Goal: Navigation & Orientation: Find specific page/section

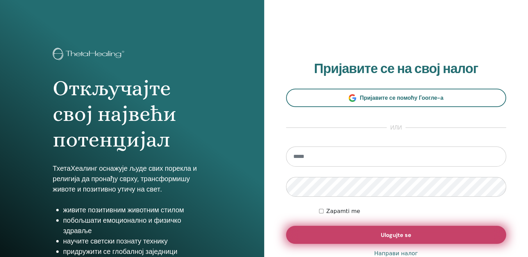
type input "**********"
click at [359, 234] on button "Ulogujte se" at bounding box center [396, 235] width 220 height 18
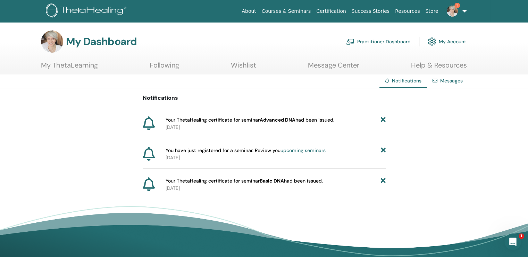
click at [175, 124] on p "2025-07-20" at bounding box center [275, 127] width 220 height 7
click at [464, 10] on link "1" at bounding box center [455, 11] width 28 height 22
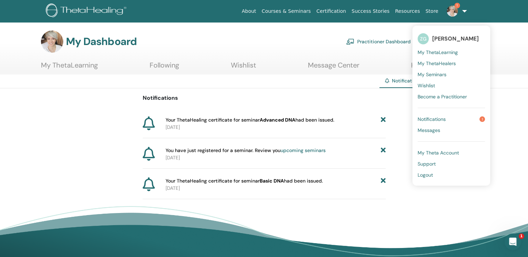
click at [450, 52] on span "My ThetaLearning" at bounding box center [437, 52] width 40 height 6
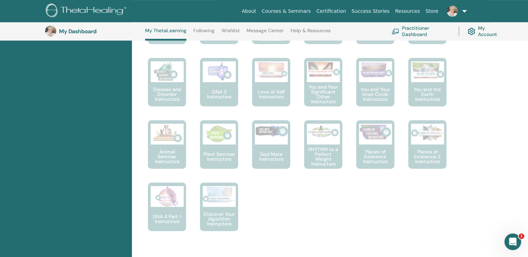
scroll to position [527, 0]
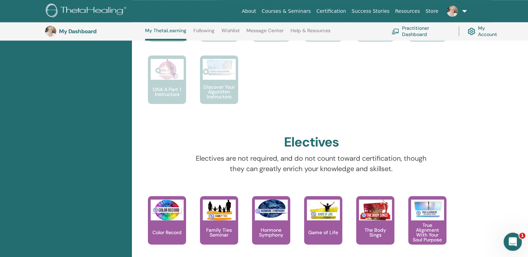
click at [515, 242] on icon "Open Intercom Messenger" at bounding box center [511, 241] width 11 height 11
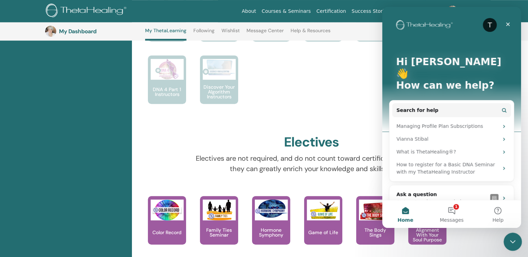
scroll to position [0, 0]
click at [452, 213] on button "1 Messages" at bounding box center [451, 215] width 46 height 28
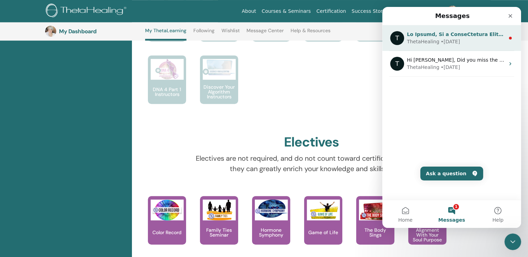
click at [476, 45] on div "ThetaHealing • 11w ago" at bounding box center [456, 41] width 98 height 7
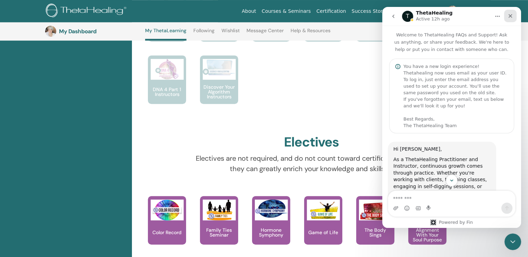
click at [510, 17] on icon "Close" at bounding box center [510, 16] width 6 height 6
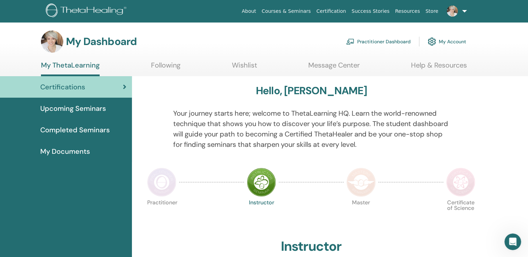
click at [457, 41] on link "My Account" at bounding box center [446, 41] width 39 height 15
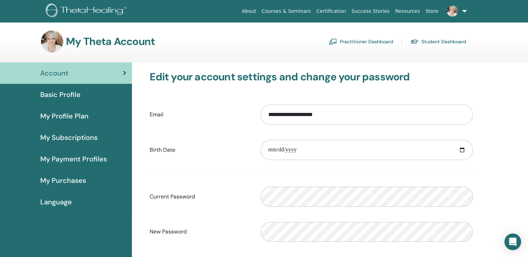
click at [76, 116] on span "My Profile Plan" at bounding box center [64, 116] width 48 height 10
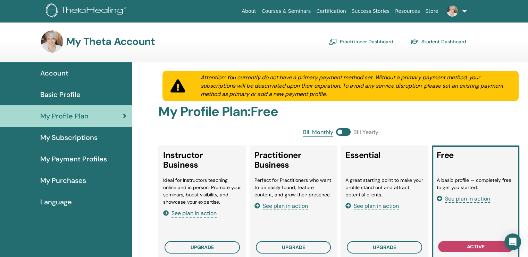
click at [63, 95] on span "Basic Profile" at bounding box center [60, 95] width 40 height 10
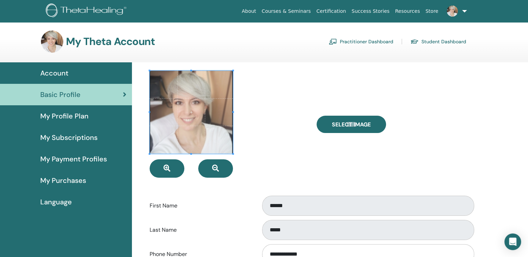
click at [65, 115] on span "My Profile Plan" at bounding box center [64, 116] width 48 height 10
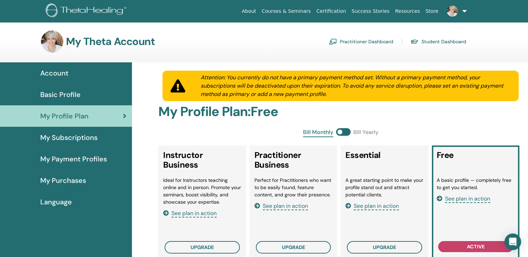
click at [56, 136] on span "My Subscriptions" at bounding box center [68, 138] width 57 height 10
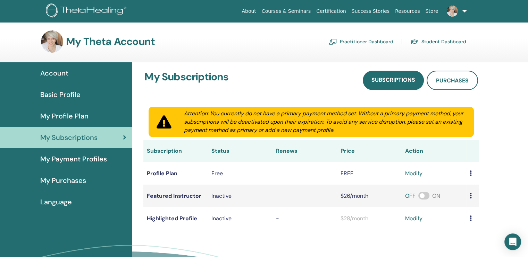
click at [80, 159] on span "My Payment Profiles" at bounding box center [73, 159] width 67 height 10
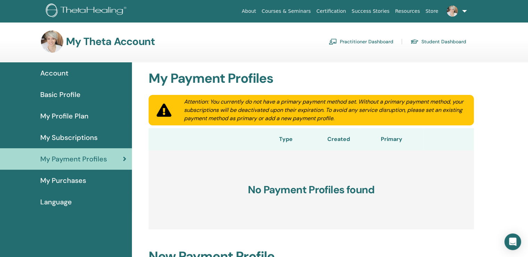
click at [74, 183] on span "My Purchases" at bounding box center [63, 181] width 46 height 10
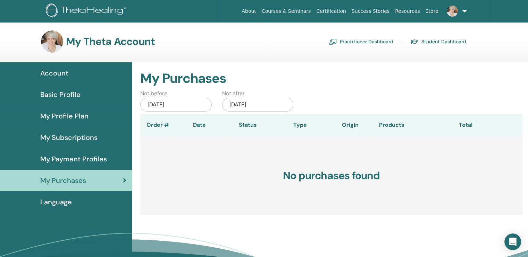
click at [65, 114] on span "My Profile Plan" at bounding box center [64, 116] width 48 height 10
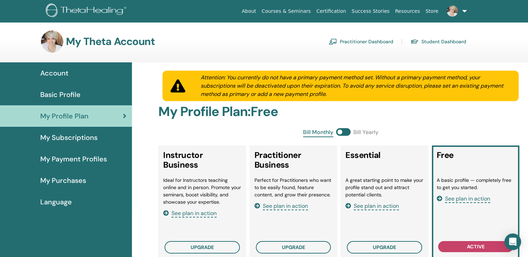
click at [59, 75] on span "Account" at bounding box center [54, 73] width 28 height 10
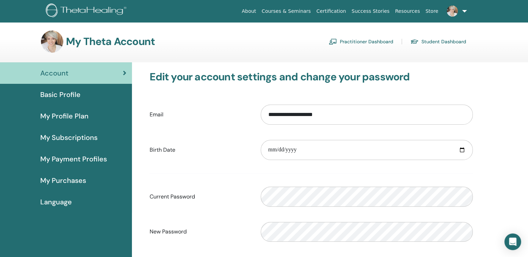
click at [378, 39] on link "Practitioner Dashboard" at bounding box center [361, 41] width 65 height 11
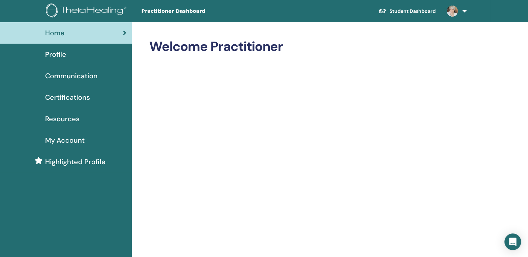
click at [466, 10] on link at bounding box center [455, 11] width 28 height 22
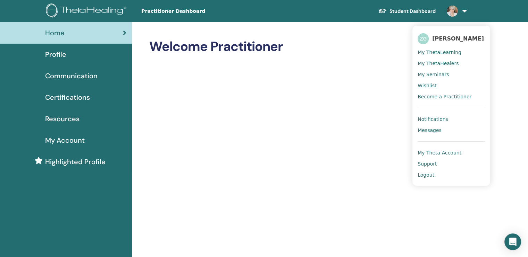
click at [447, 62] on span "My ThetaHealers" at bounding box center [437, 63] width 41 height 6
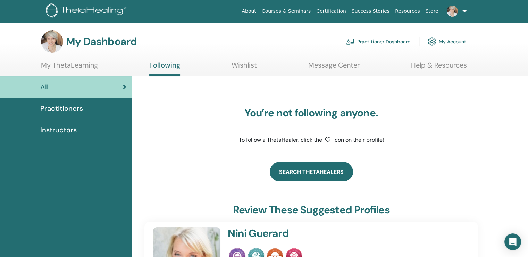
click at [329, 174] on link "Search ThetaHealers" at bounding box center [311, 171] width 83 height 19
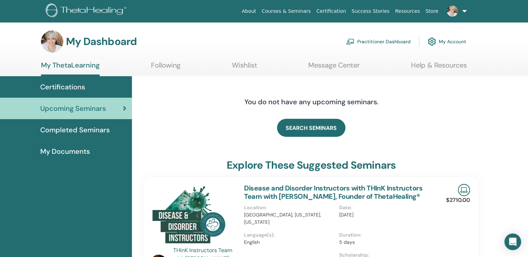
click at [449, 41] on link "My Account" at bounding box center [446, 41] width 39 height 15
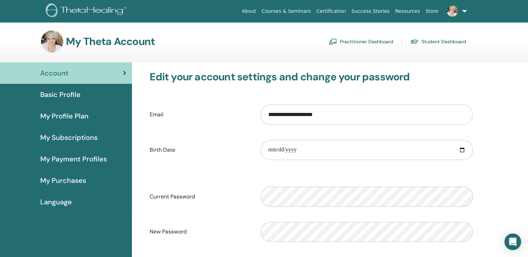
click at [433, 41] on link "Student Dashboard" at bounding box center [438, 41] width 56 height 11
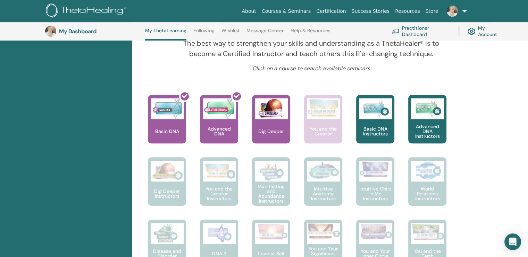
scroll to position [145, 0]
